Goal: Task Accomplishment & Management: Manage account settings

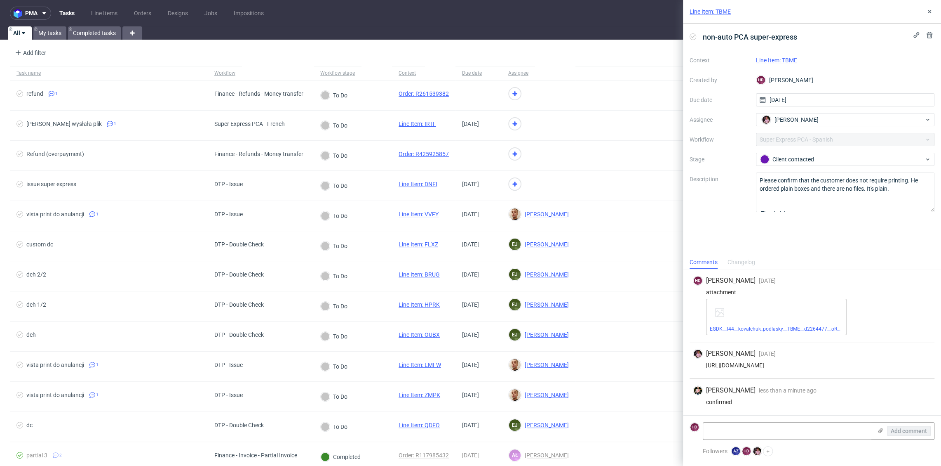
click at [771, 61] on link "Line Item: TBME" at bounding box center [776, 60] width 41 height 7
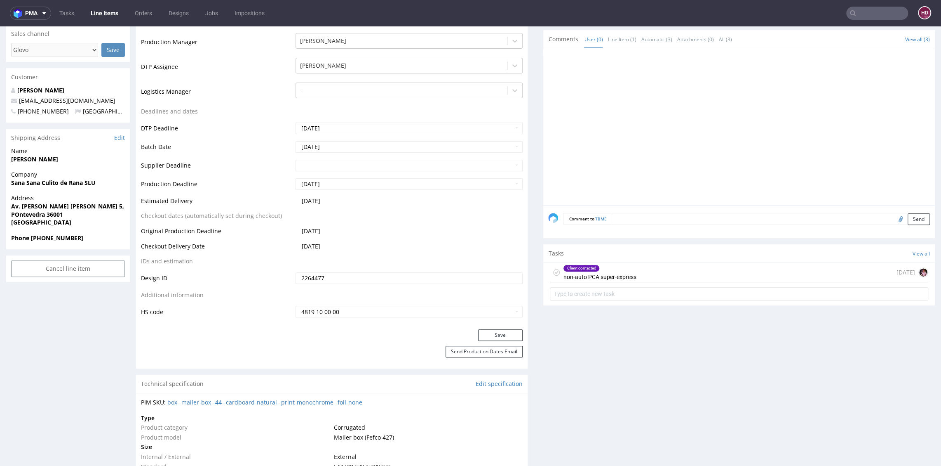
scroll to position [332, 0]
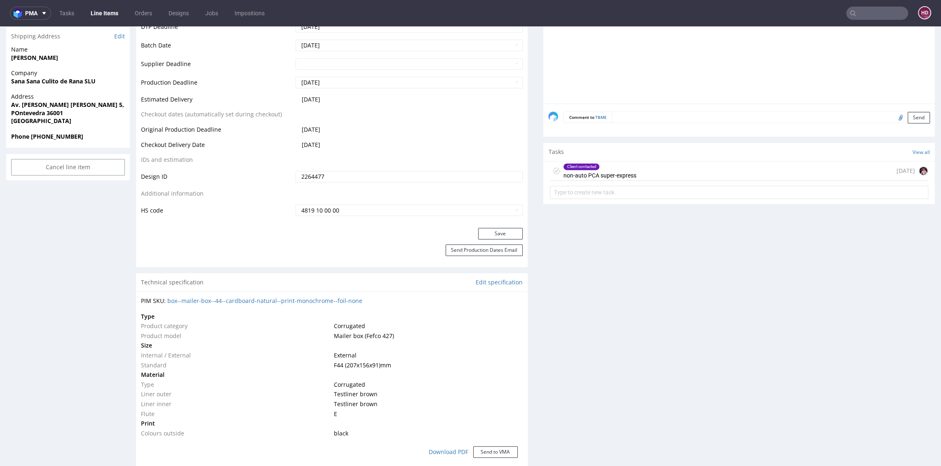
click at [619, 172] on div "Client contacted non-auto PCA super-express" at bounding box center [599, 170] width 73 height 19
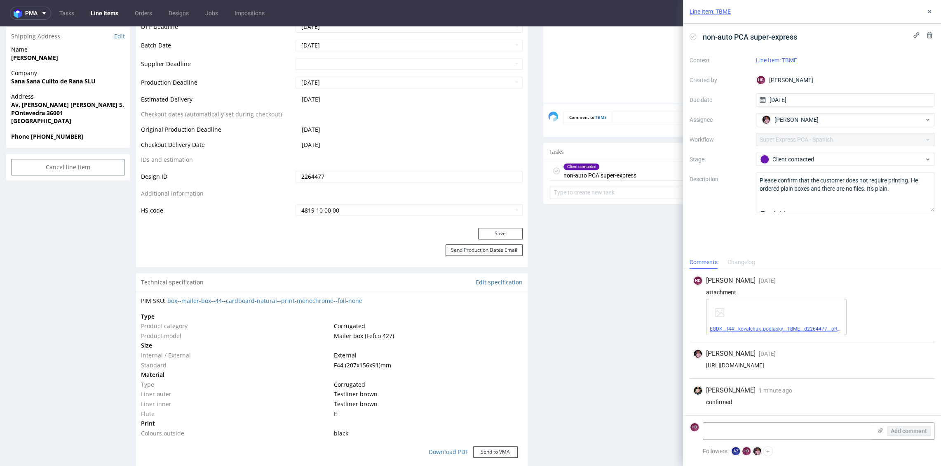
click at [741, 328] on link "EGDK__f44__kovalchuk_podlasky__TBME__d2264477__oR899162453.pdf" at bounding box center [791, 329] width 162 height 6
click at [800, 157] on div "Client contacted" at bounding box center [842, 159] width 164 height 9
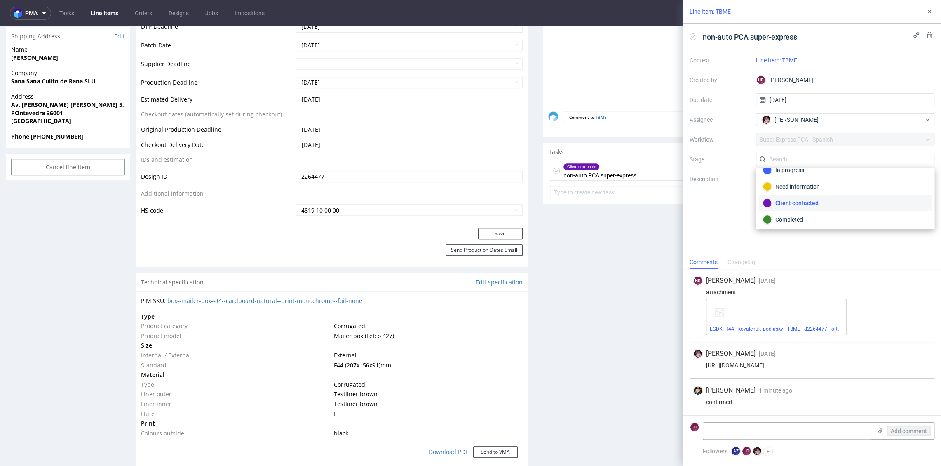
scroll to position [42, 0]
click at [798, 201] on div "Completed" at bounding box center [845, 202] width 165 height 9
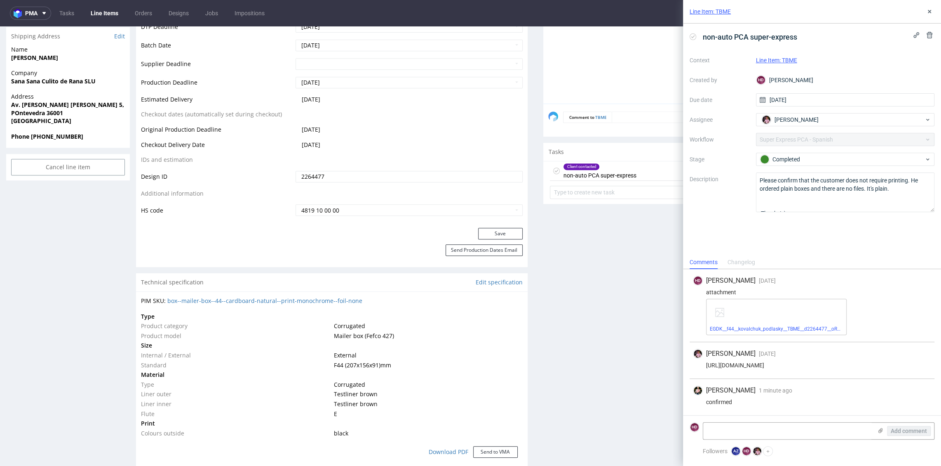
click at [638, 259] on div "Production Files - Design 2264477 Spit Recreate spit spit__EGDK__f44__kovalchuk…" at bounding box center [740, 453] width 392 height 1229
click at [930, 11] on use at bounding box center [929, 11] width 3 height 3
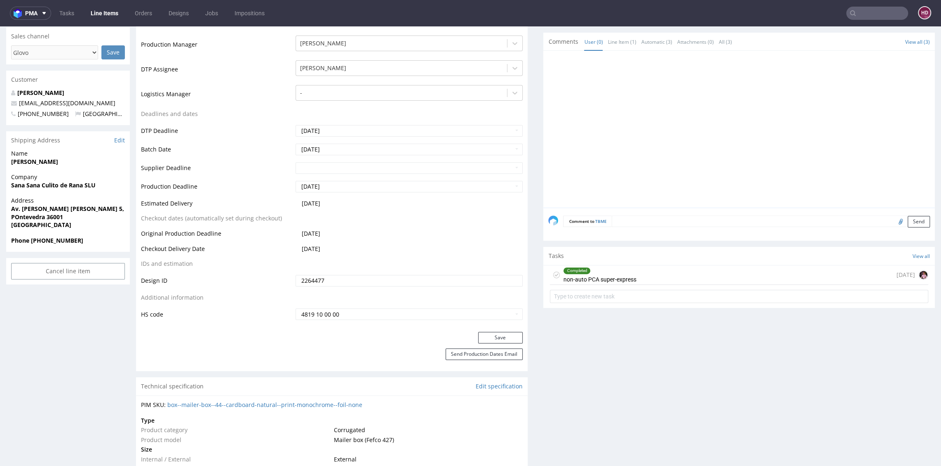
scroll to position [138, 0]
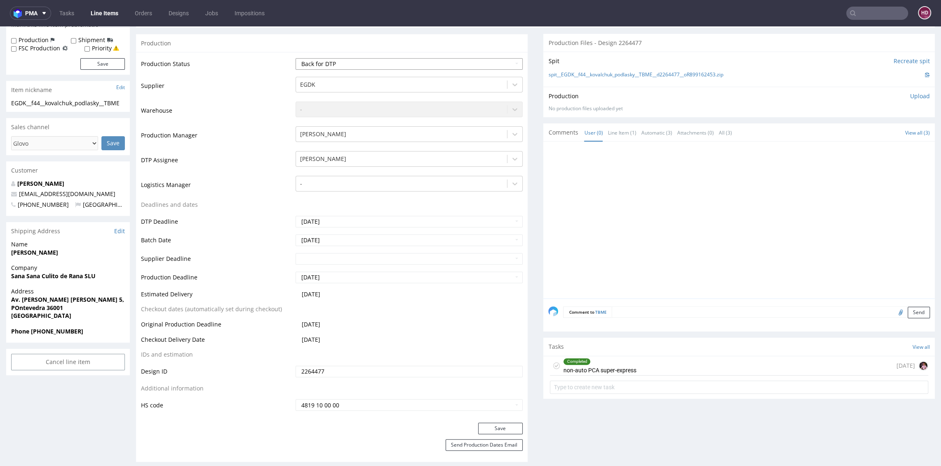
click at [385, 63] on select "Waiting for Artwork Waiting for Diecut Waiting for Mockup Waiting for DTP Waiti…" at bounding box center [409, 64] width 227 height 12
select select "dtp_in_process"
click at [296, 58] on select "Waiting for Artwork Waiting for Diecut Waiting for Mockup Waiting for DTP Waiti…" at bounding box center [409, 64] width 227 height 12
click at [497, 424] on button "Save" at bounding box center [500, 428] width 45 height 12
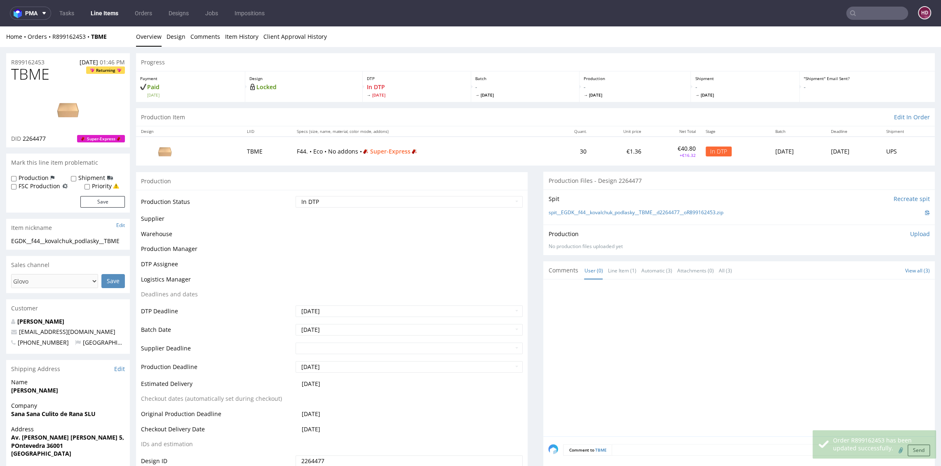
scroll to position [132, 0]
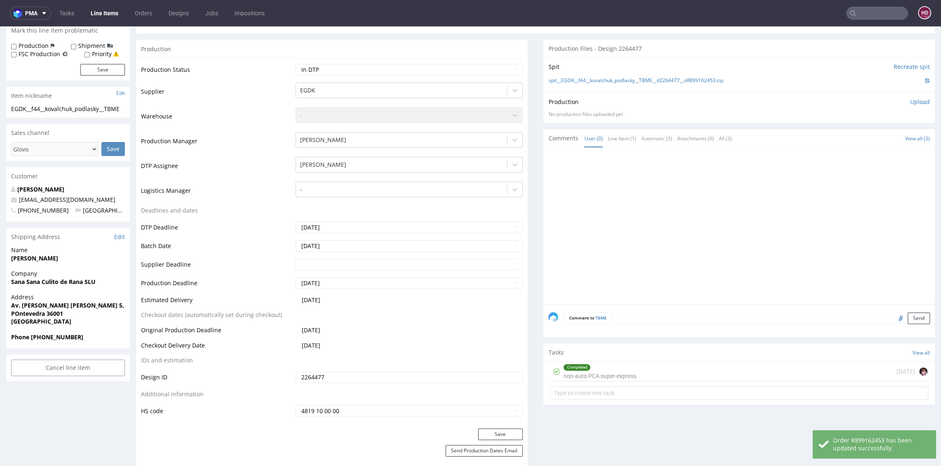
click at [673, 317] on form "Comment to TBME Send" at bounding box center [746, 318] width 367 height 12
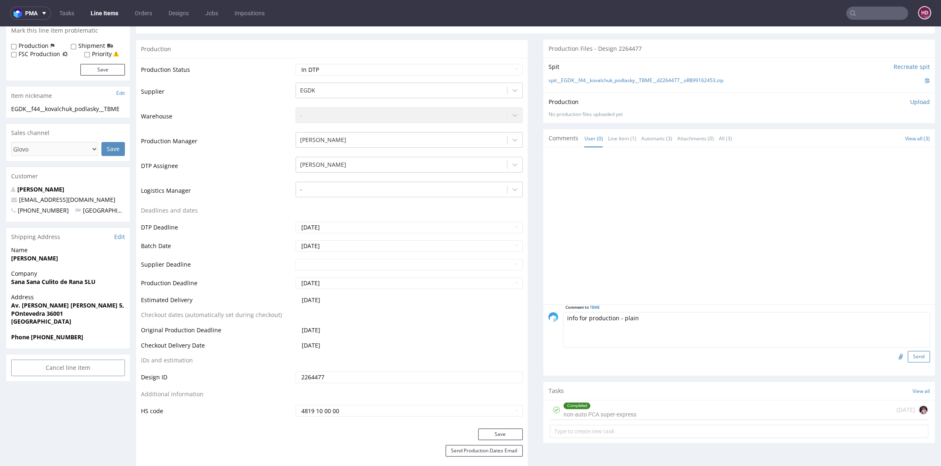
type textarea "info for production - plain"
click at [908, 356] on button "Send" at bounding box center [919, 357] width 22 height 12
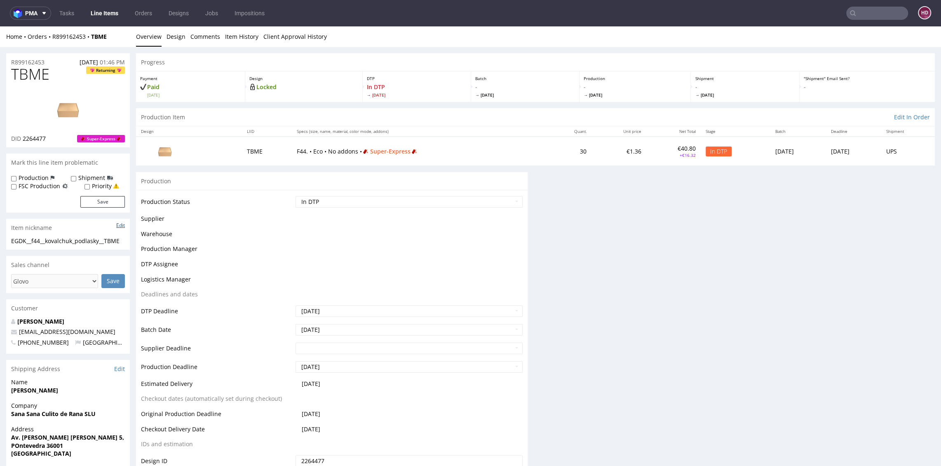
scroll to position [0, 0]
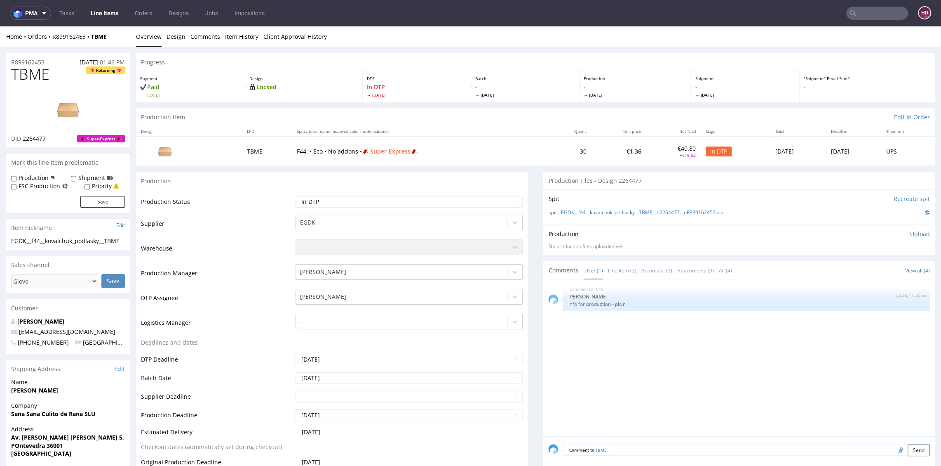
click at [36, 178] on label "Production" at bounding box center [34, 178] width 30 height 8
click at [16, 178] on input "Production" at bounding box center [13, 178] width 5 height 7
checkbox input "true"
click at [104, 199] on button "Save" at bounding box center [102, 202] width 45 height 12
click at [911, 235] on p "Upload" at bounding box center [921, 234] width 20 height 8
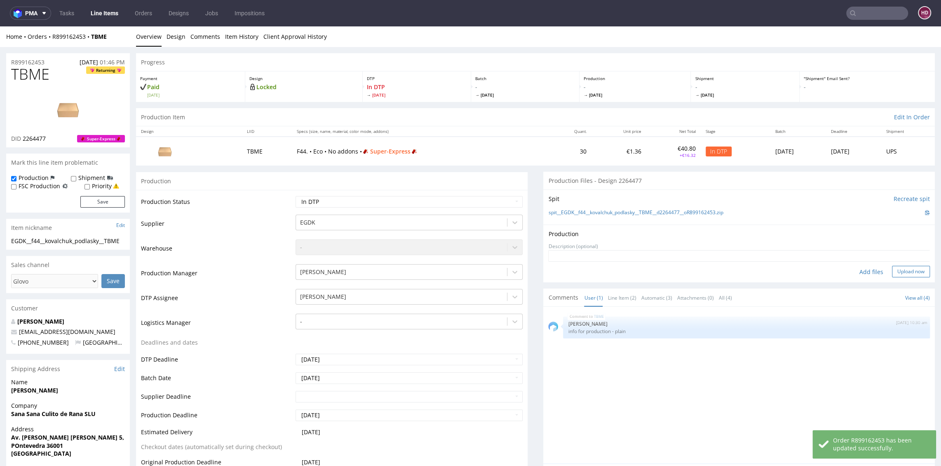
click at [892, 267] on button "Upload now" at bounding box center [911, 272] width 38 height 12
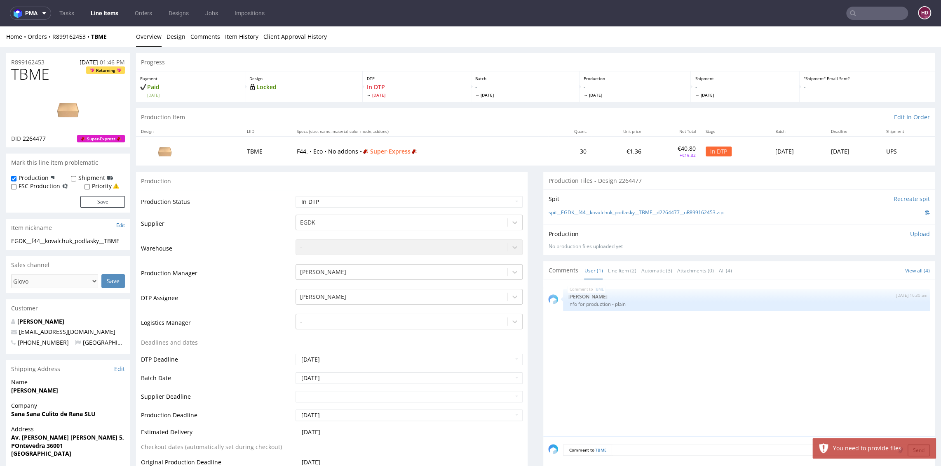
click at [911, 232] on p "Upload" at bounding box center [921, 234] width 20 height 8
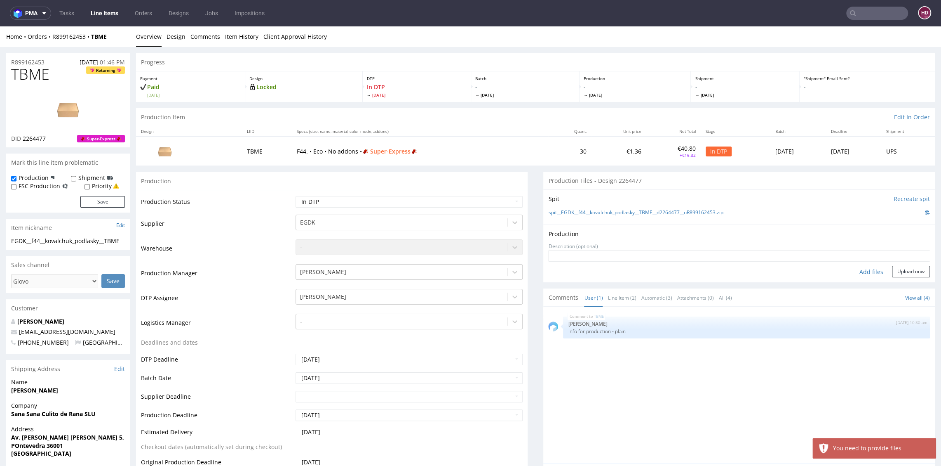
click at [863, 269] on div "Add files" at bounding box center [871, 272] width 41 height 12
type input "C:\fakepath\EGDK__f44__kovalchuk_podlasky__TBME__d2264477__oR899162453.pdf"
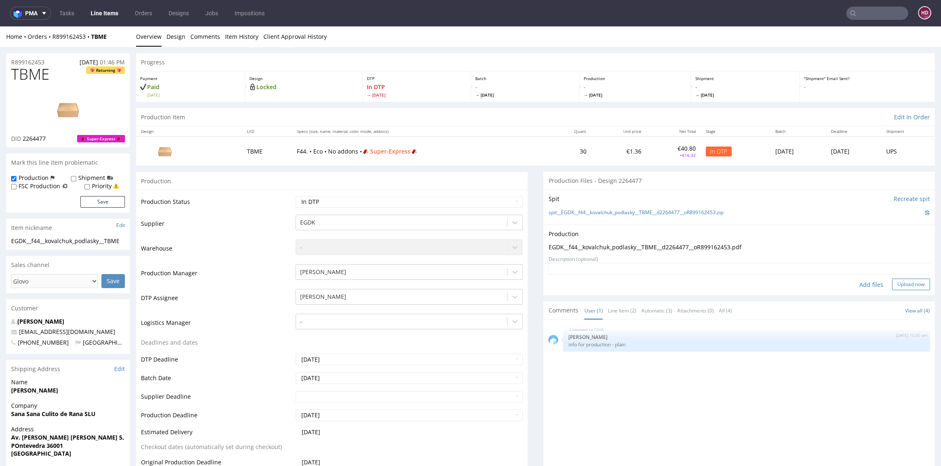
click at [896, 281] on button "Upload now" at bounding box center [911, 284] width 38 height 12
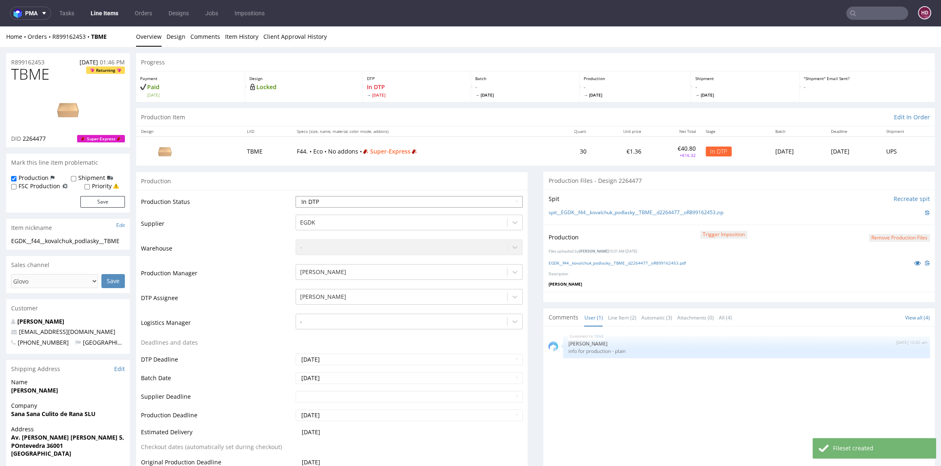
click at [378, 204] on select "Waiting for Artwork Waiting for Diecut Waiting for Mockup Waiting for DTP Waiti…" at bounding box center [409, 202] width 227 height 12
select select "dtp_production_ready"
click at [296, 196] on select "Waiting for Artwork Waiting for Diecut Waiting for Mockup Waiting for DTP Waiti…" at bounding box center [409, 202] width 227 height 12
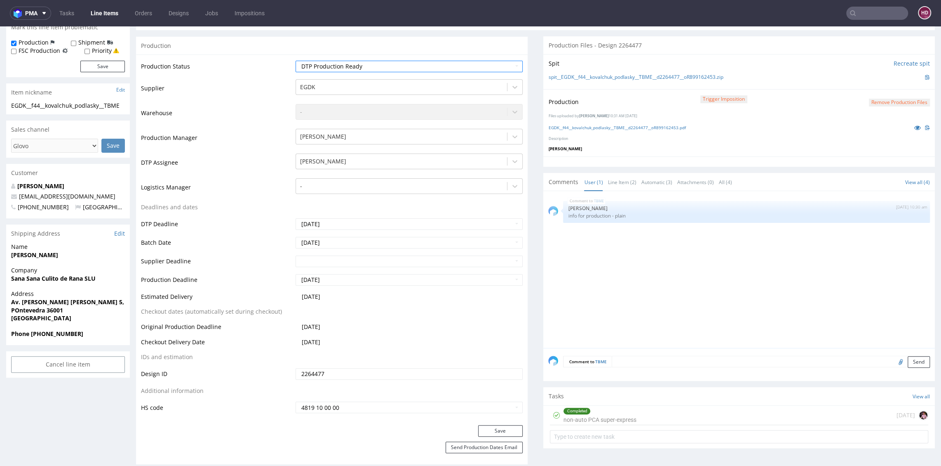
scroll to position [133, 0]
click at [501, 433] on button "Save" at bounding box center [500, 433] width 45 height 12
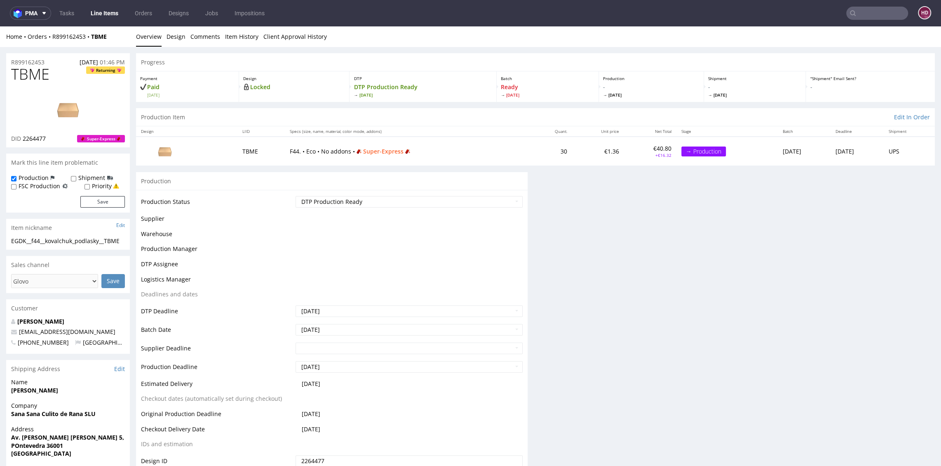
scroll to position [128, 0]
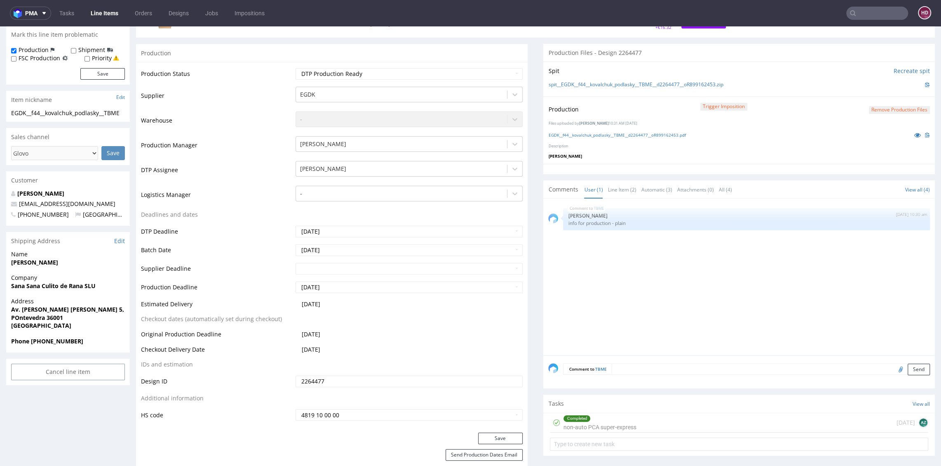
click at [113, 16] on link "Line Items" at bounding box center [105, 13] width 38 height 13
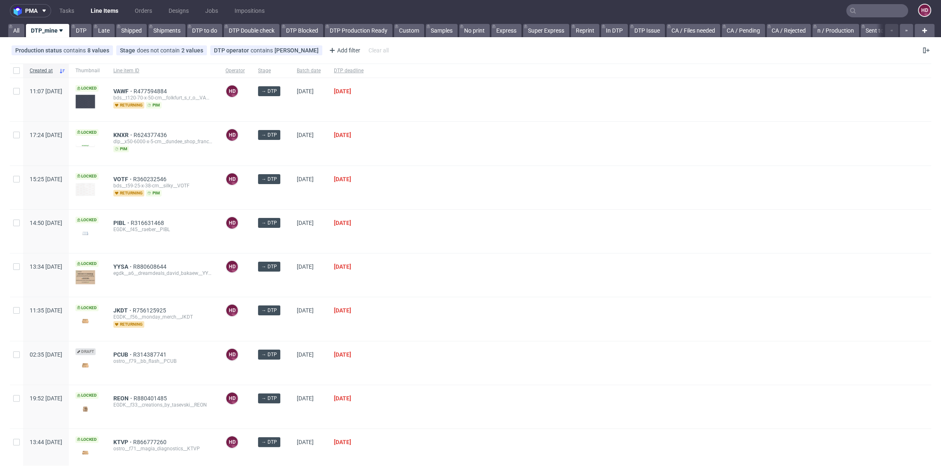
scroll to position [4, 0]
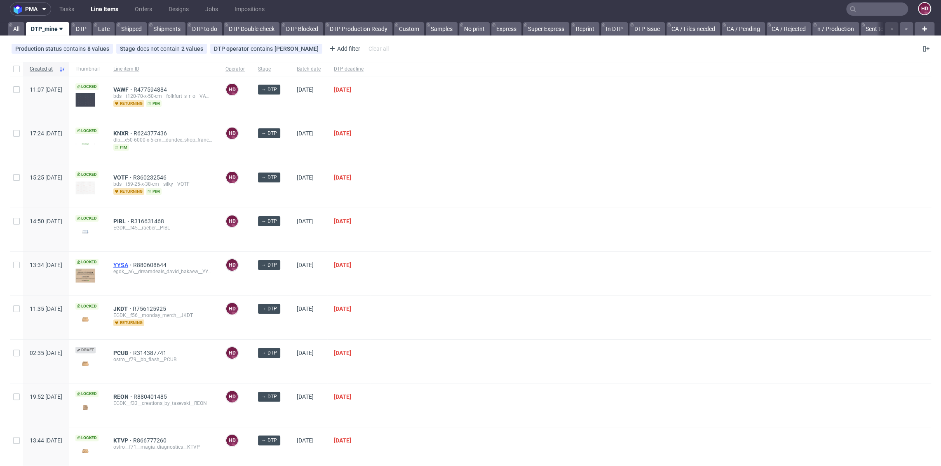
click at [133, 261] on span "YYSA" at bounding box center [123, 264] width 20 height 7
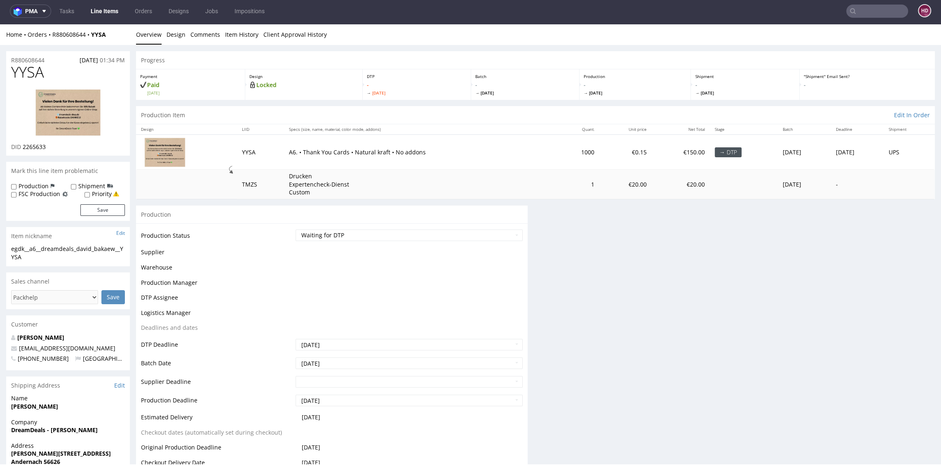
scroll to position [2, 0]
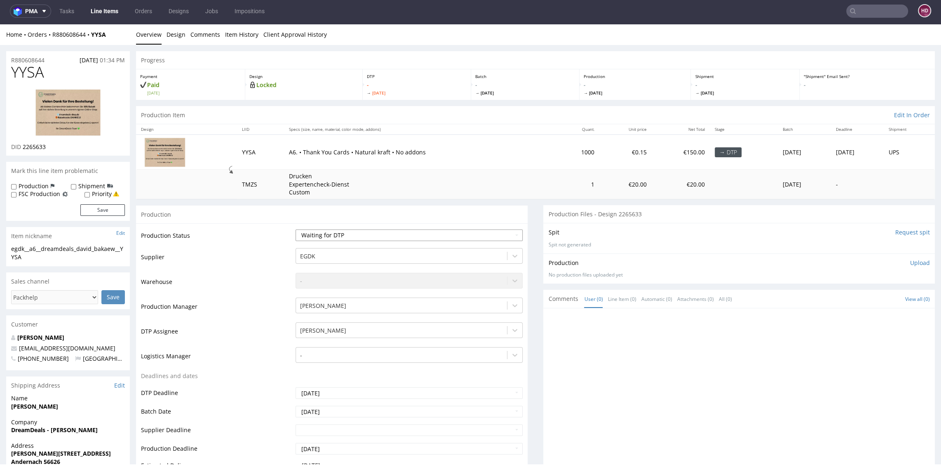
click at [331, 233] on select "Waiting for Artwork Waiting for Diecut Waiting for Mockup Waiting for DTP Waiti…" at bounding box center [409, 235] width 227 height 12
select select "dtp_in_process"
click at [296, 229] on select "Waiting for Artwork Waiting for Diecut Waiting for Mockup Waiting for DTP Waiti…" at bounding box center [409, 235] width 227 height 12
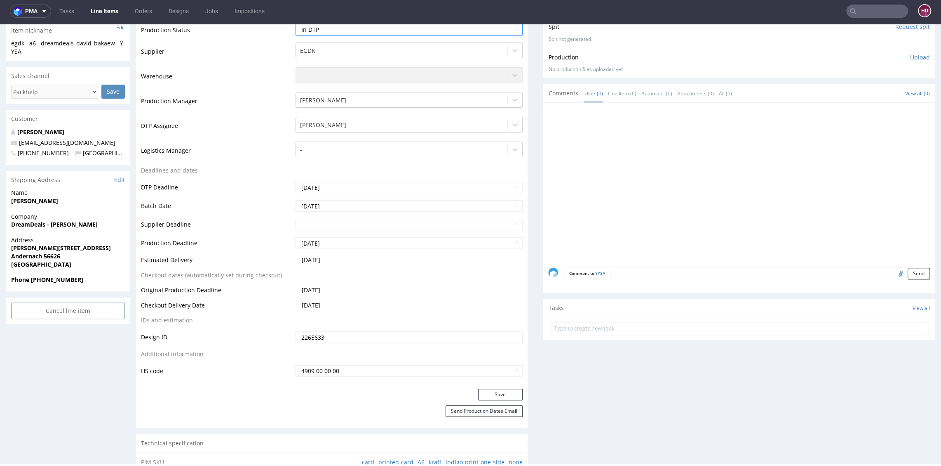
scroll to position [272, 0]
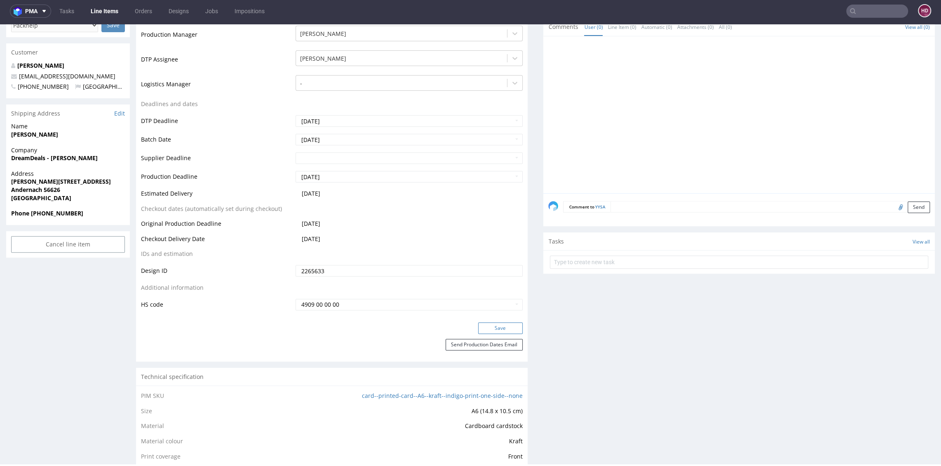
click at [492, 329] on button "Save" at bounding box center [500, 328] width 45 height 12
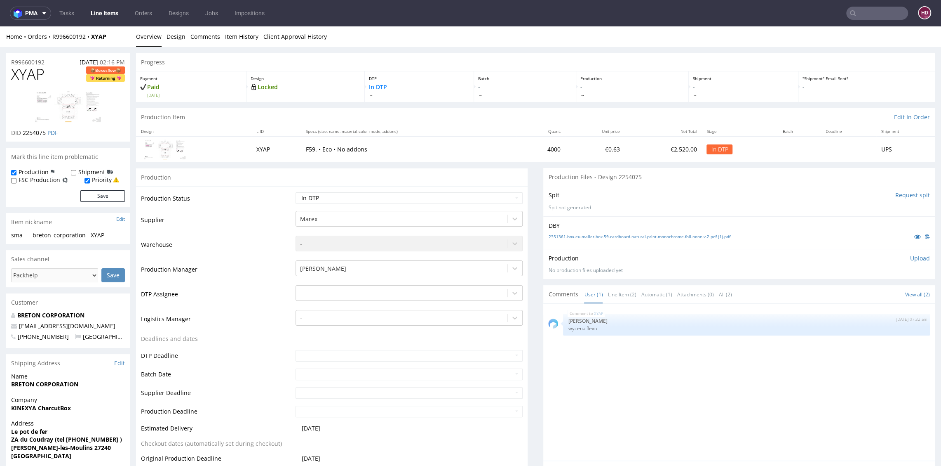
scroll to position [2, 0]
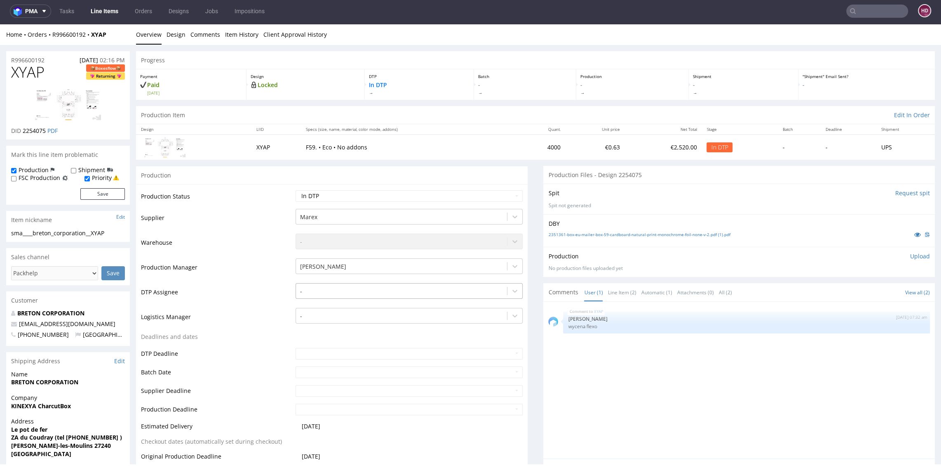
click at [367, 286] on div at bounding box center [401, 291] width 202 height 10
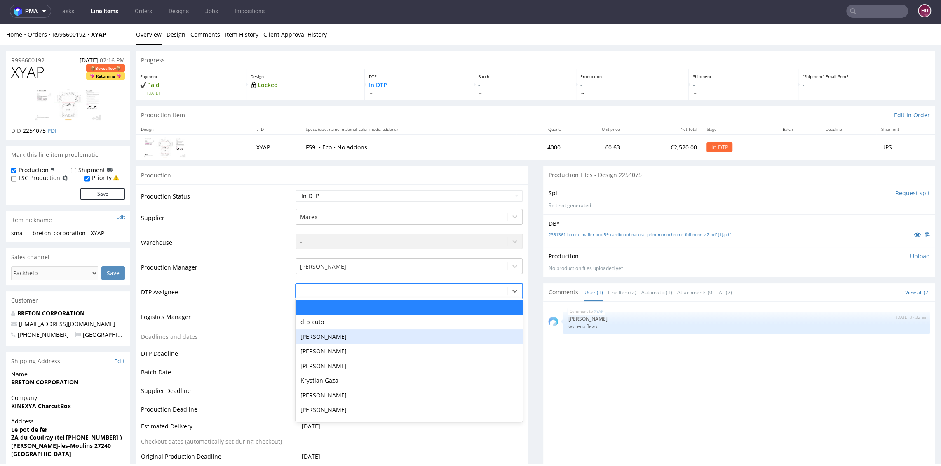
click at [375, 336] on div "[PERSON_NAME]" at bounding box center [409, 336] width 227 height 15
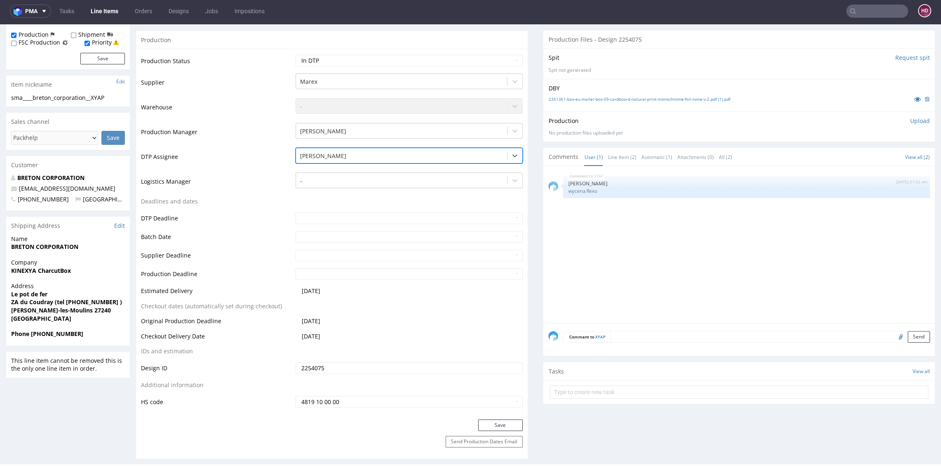
scroll to position [155, 0]
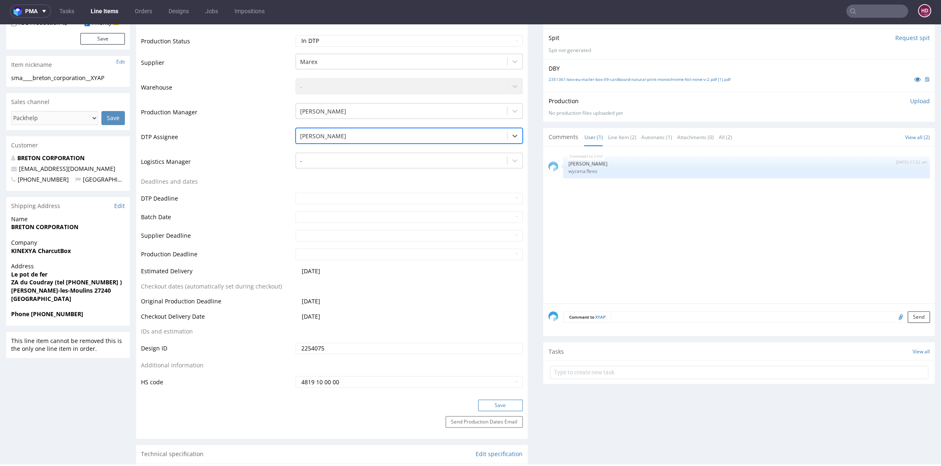
click at [491, 405] on button "Save" at bounding box center [500, 405] width 45 height 12
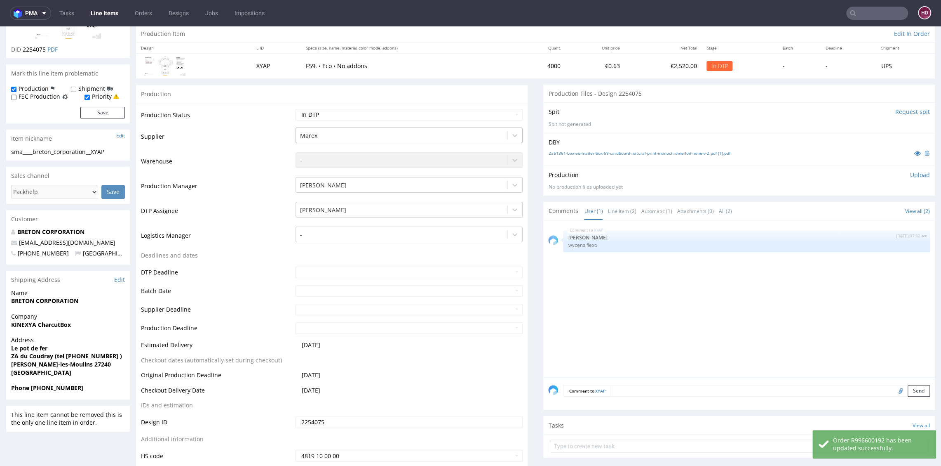
scroll to position [67, 0]
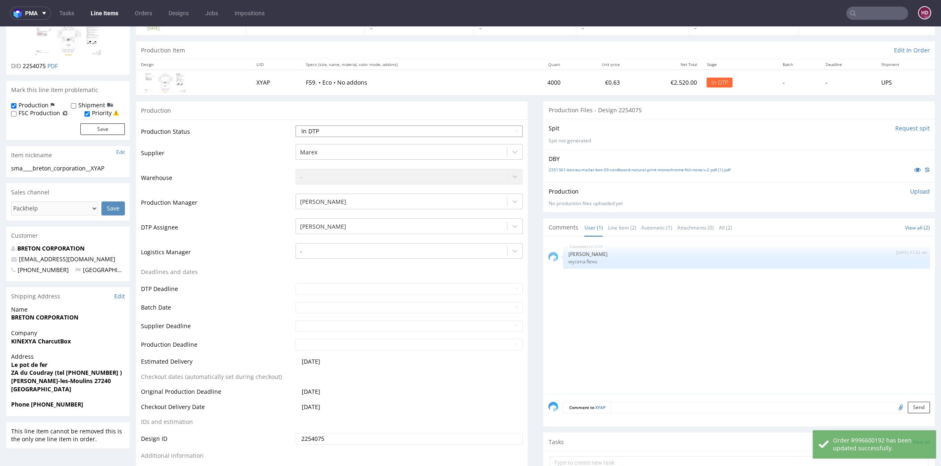
click at [334, 131] on select "Waiting for Artwork Waiting for Diecut Waiting for Mockup Waiting for DTP Waiti…" at bounding box center [409, 131] width 227 height 12
select select "dtp_waiting_for_check"
click at [296, 125] on select "Waiting for Artwork Waiting for Diecut Waiting for Mockup Waiting for DTP Waiti…" at bounding box center [409, 131] width 227 height 12
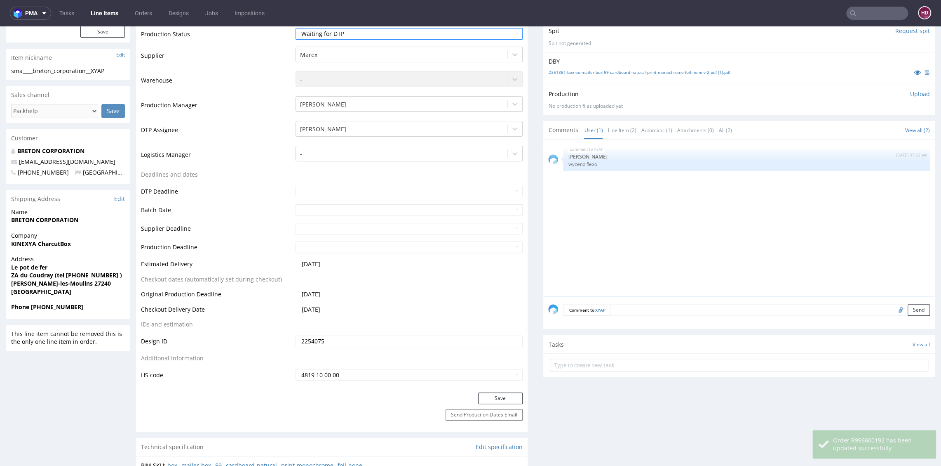
scroll to position [230, 0]
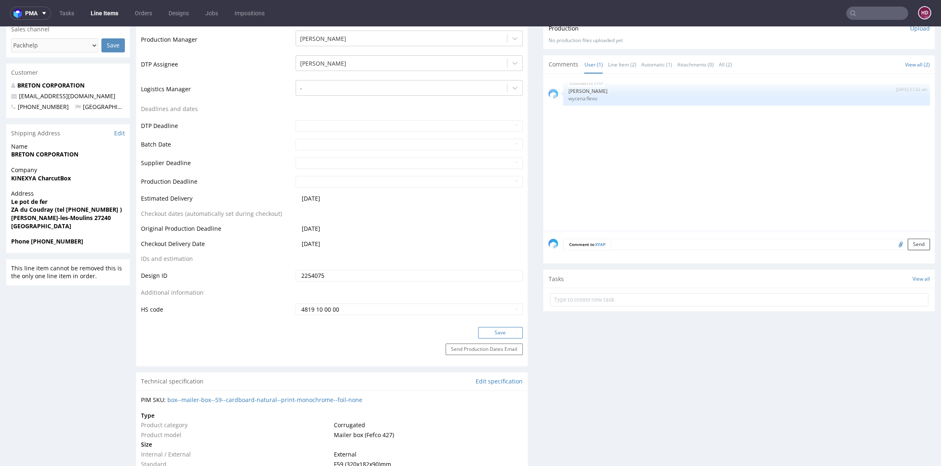
click at [485, 333] on button "Save" at bounding box center [500, 333] width 45 height 12
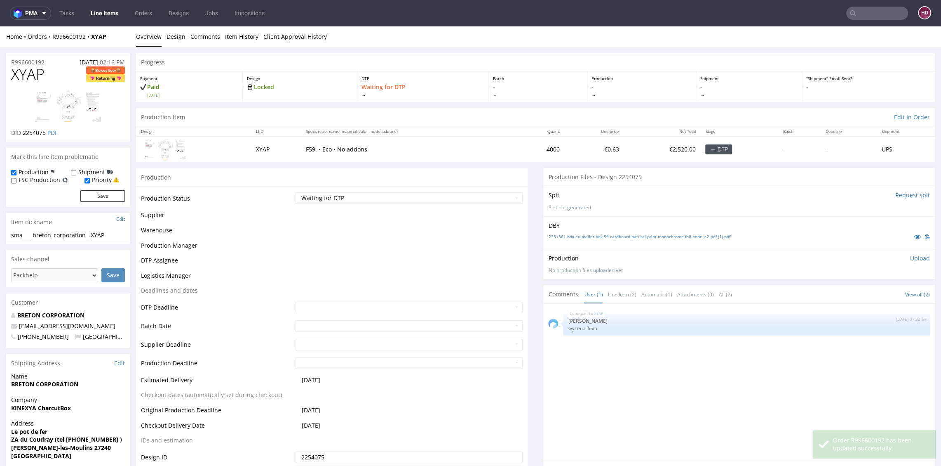
scroll to position [224, 0]
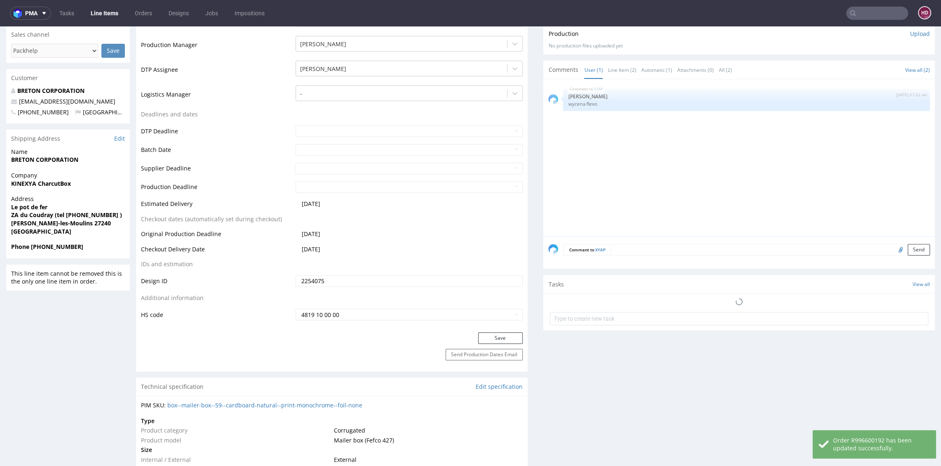
click at [107, 10] on link "Line Items" at bounding box center [105, 13] width 38 height 13
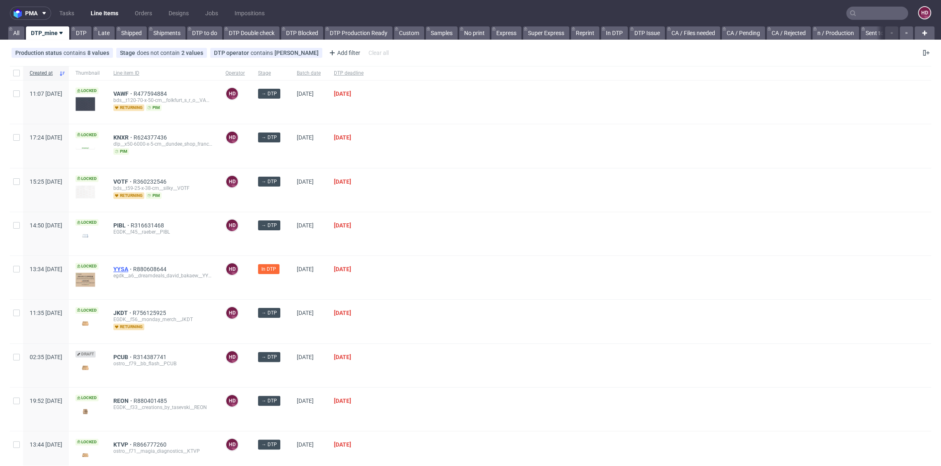
click at [133, 267] on span "YYSA" at bounding box center [123, 269] width 20 height 7
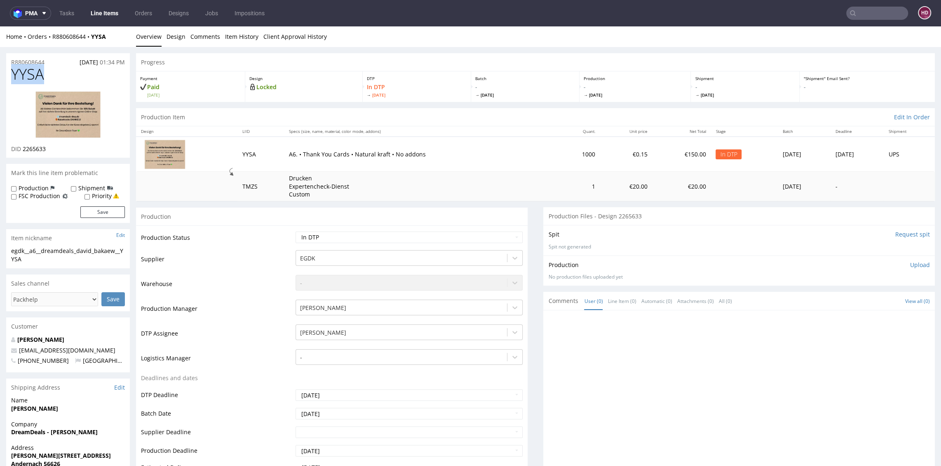
drag, startPoint x: 58, startPoint y: 78, endPoint x: -8, endPoint y: 76, distance: 65.6
drag, startPoint x: 42, startPoint y: 147, endPoint x: 23, endPoint y: 149, distance: 19.5
click at [23, 149] on div "DID 2265633" at bounding box center [68, 149] width 114 height 8
copy span "2265633"
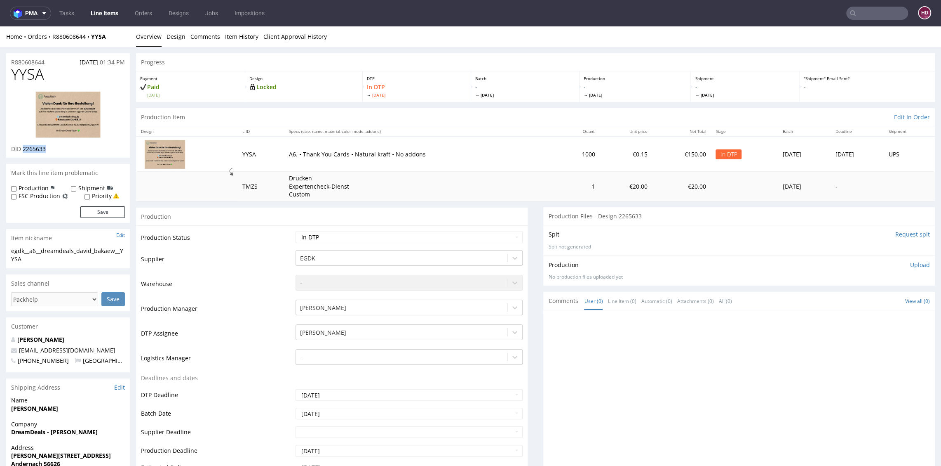
click at [85, 118] on img at bounding box center [68, 114] width 66 height 47
click at [53, 260] on div "egdk__a6__dreamdeals_david_bakaew__YYSA" at bounding box center [68, 255] width 114 height 16
drag, startPoint x: 32, startPoint y: 257, endPoint x: -5, endPoint y: 248, distance: 38.0
copy div "egdk__a6__dreamdeals_david_bakaew__YYSA"
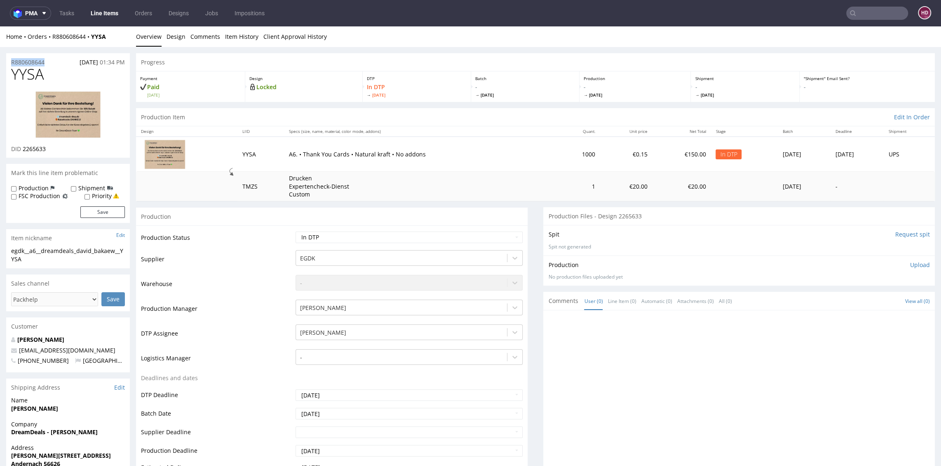
drag, startPoint x: 52, startPoint y: 64, endPoint x: 0, endPoint y: 59, distance: 52.2
copy p "R880608644"
drag, startPoint x: 49, startPoint y: 149, endPoint x: 23, endPoint y: 149, distance: 26.8
click at [23, 149] on div "DID 2265633" at bounding box center [68, 149] width 114 height 8
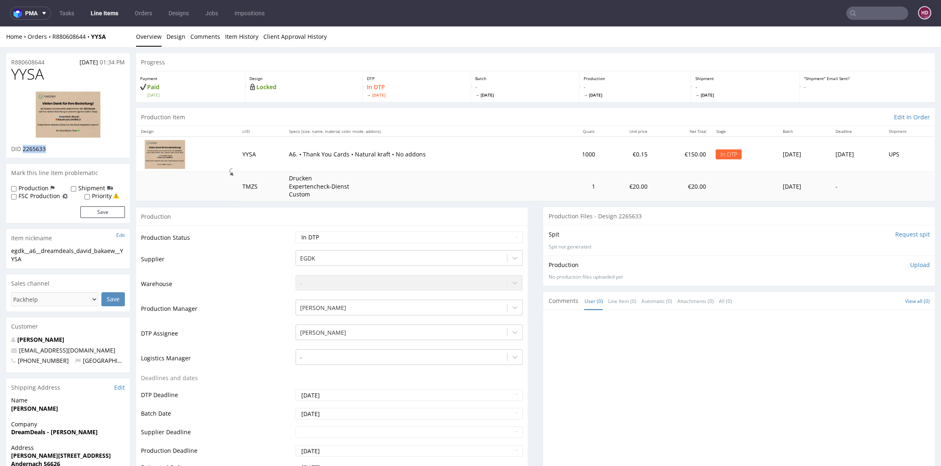
copy span "2265633"
click at [174, 38] on link "Design" at bounding box center [176, 36] width 19 height 20
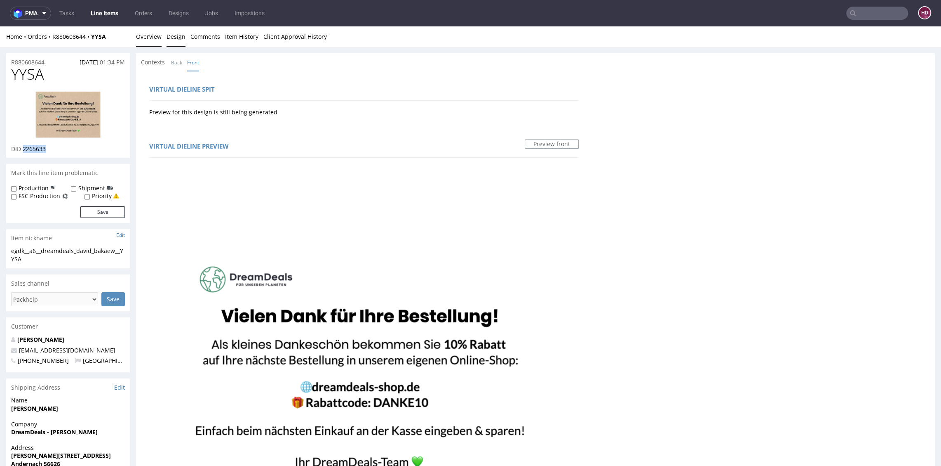
click at [141, 37] on link "Overview" at bounding box center [149, 36] width 26 height 20
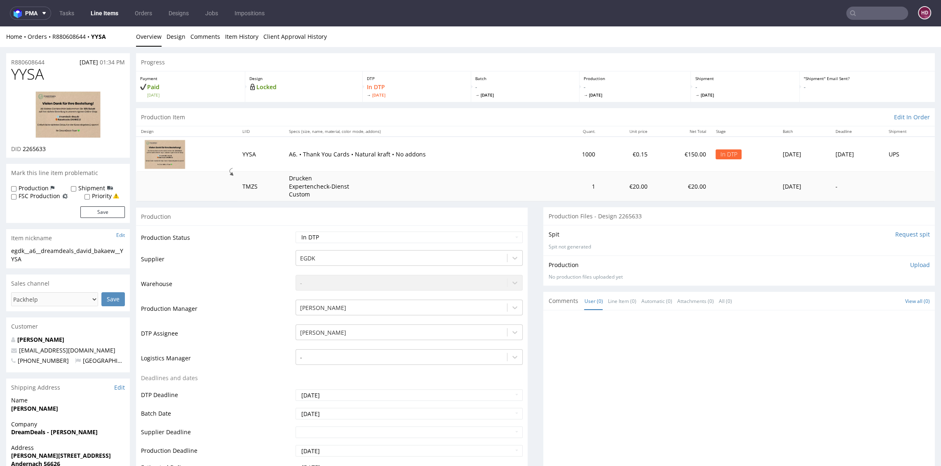
click at [911, 265] on p "Upload" at bounding box center [921, 265] width 20 height 8
click at [862, 303] on div "Add files" at bounding box center [871, 302] width 41 height 12
type input "C:\fakepath\egdk__a6__dreamdeals_david_bakaew__YYSA__d2265633__oR880608644.pdf"
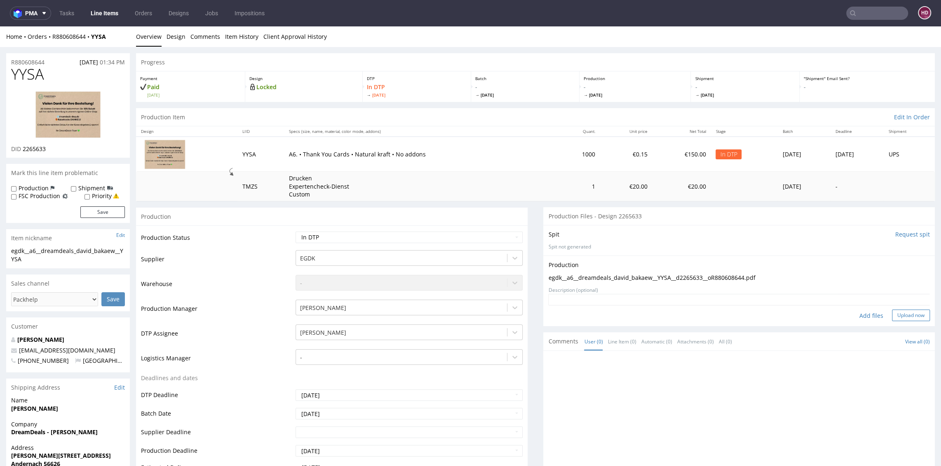
click at [900, 313] on button "Upload now" at bounding box center [911, 315] width 38 height 12
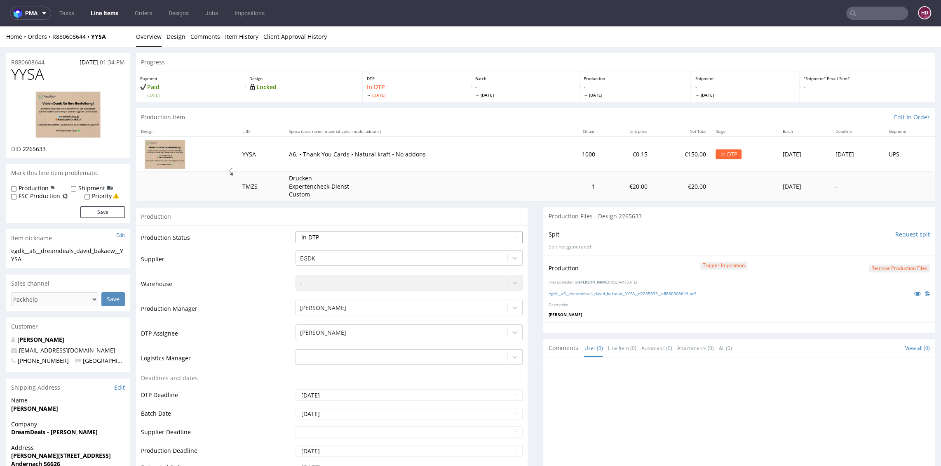
click at [301, 239] on select "Waiting for Artwork Waiting for Diecut Waiting for Mockup Waiting for DTP Waiti…" at bounding box center [409, 237] width 227 height 12
select select "dtp_production_ready"
click at [296, 231] on select "Waiting for Artwork Waiting for Diecut Waiting for Mockup Waiting for DTP Waiti…" at bounding box center [409, 237] width 227 height 12
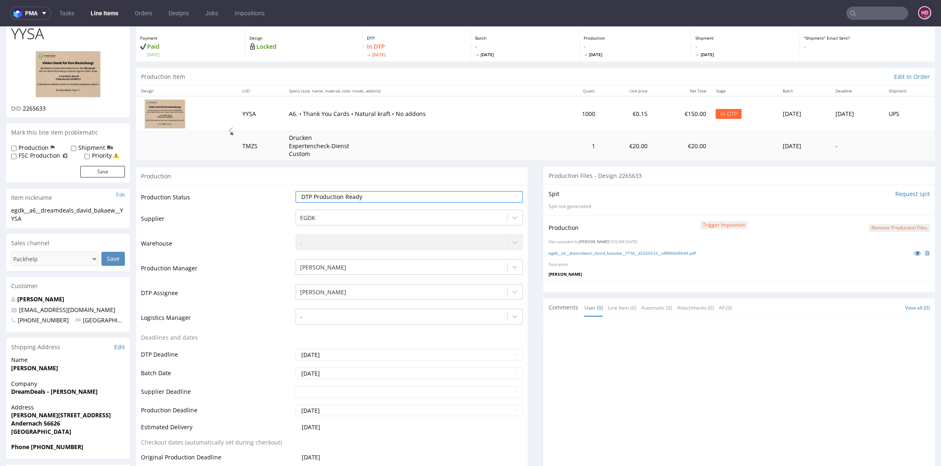
scroll to position [157, 0]
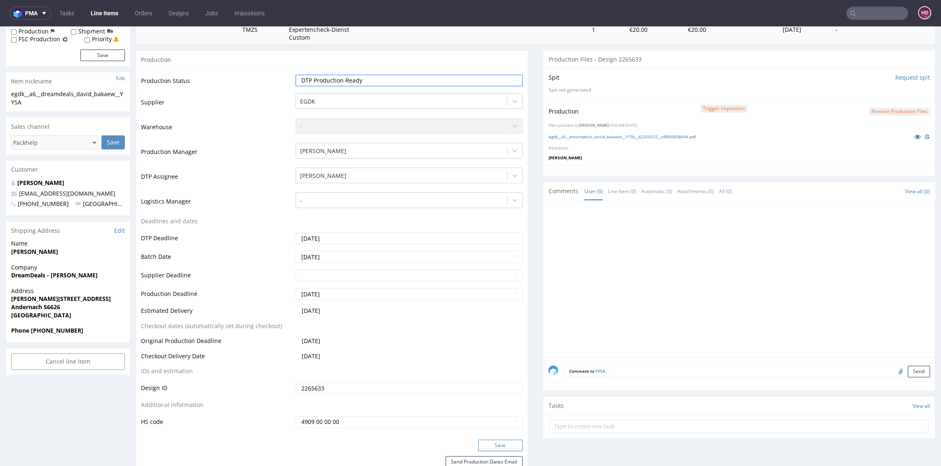
click at [485, 445] on button "Save" at bounding box center [500, 445] width 45 height 12
